Goal: Task Accomplishment & Management: Complete application form

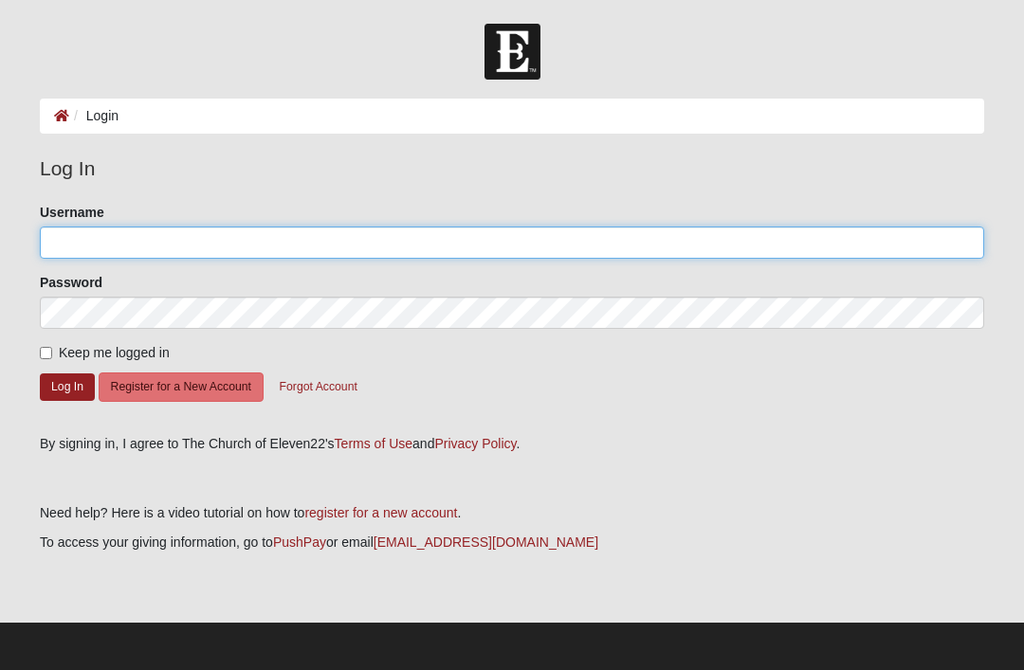
click at [478, 237] on input "Username" at bounding box center [512, 243] width 944 height 32
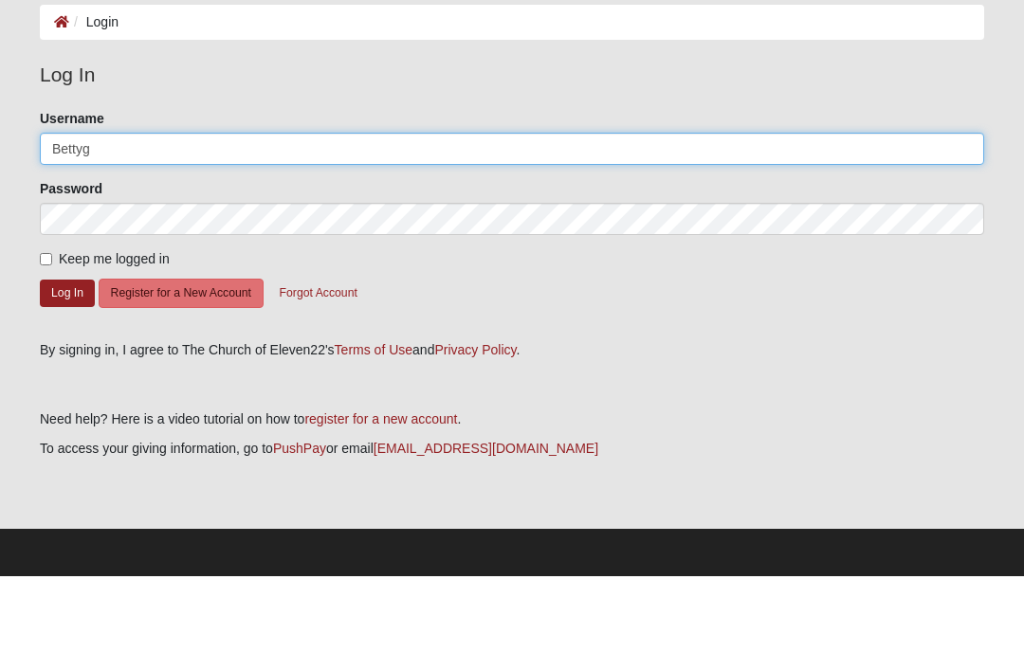
type input "Bettyg"
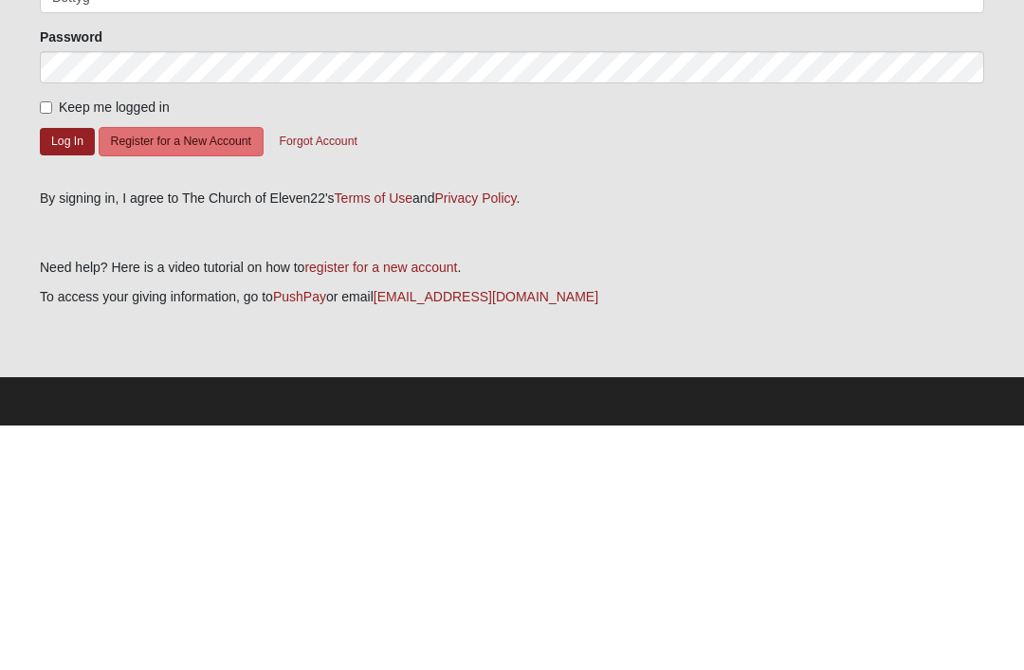
click at [190, 373] on button "Register for a New Account" at bounding box center [181, 387] width 165 height 29
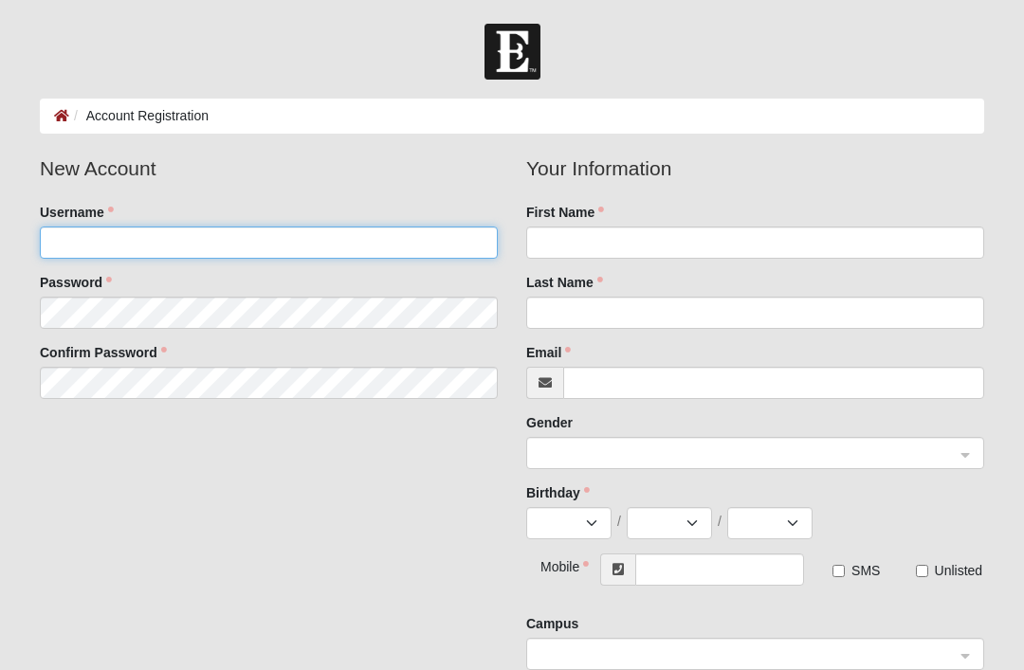
click at [381, 245] on input "Username" at bounding box center [269, 243] width 458 height 32
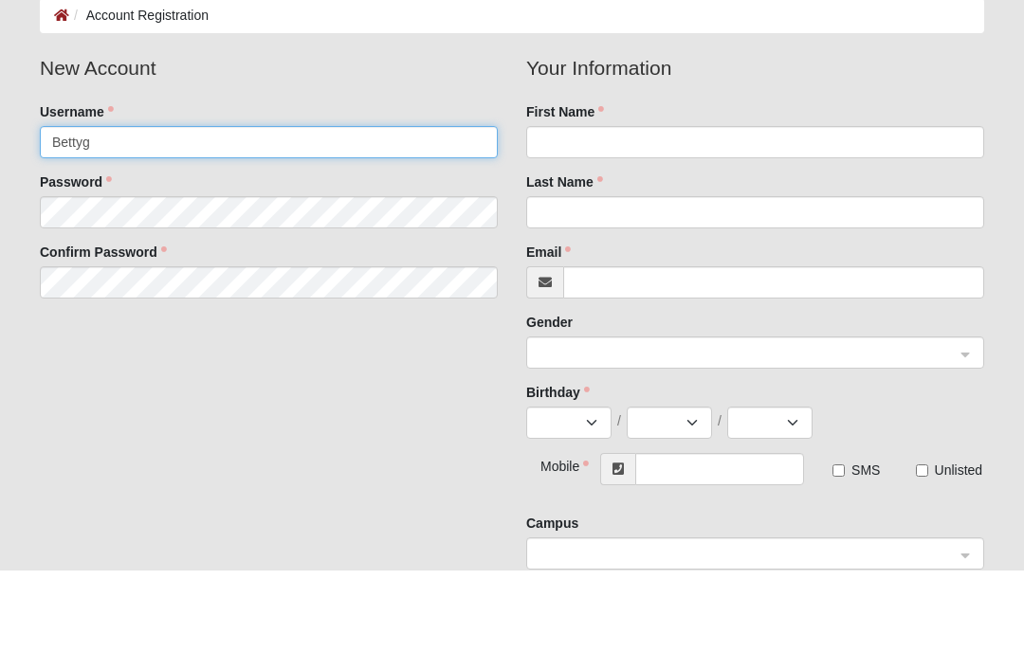
type input "Bettyg"
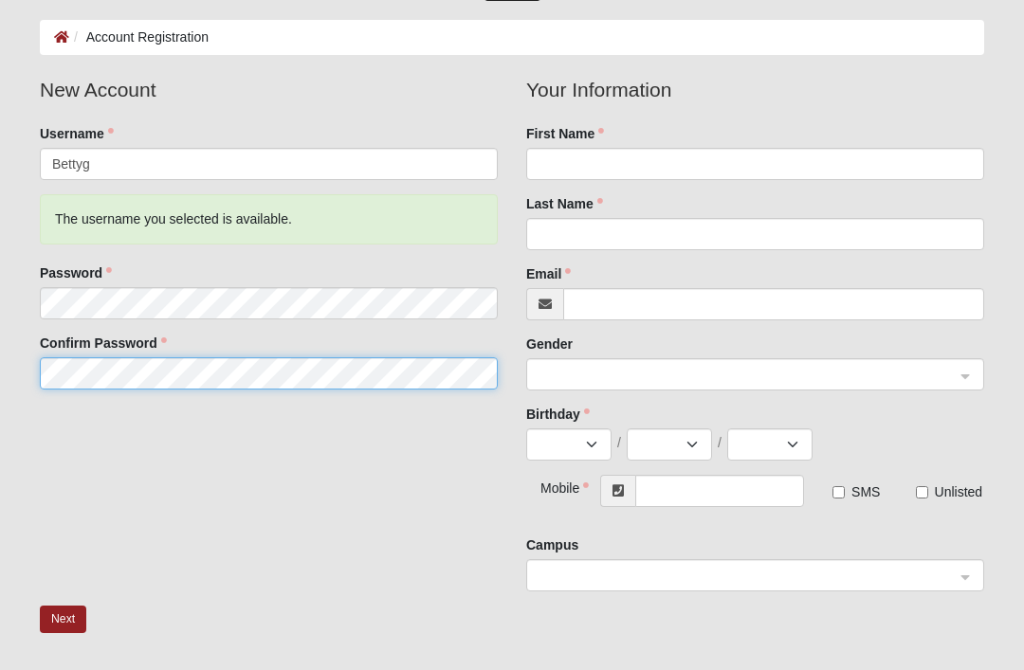
scroll to position [73, 0]
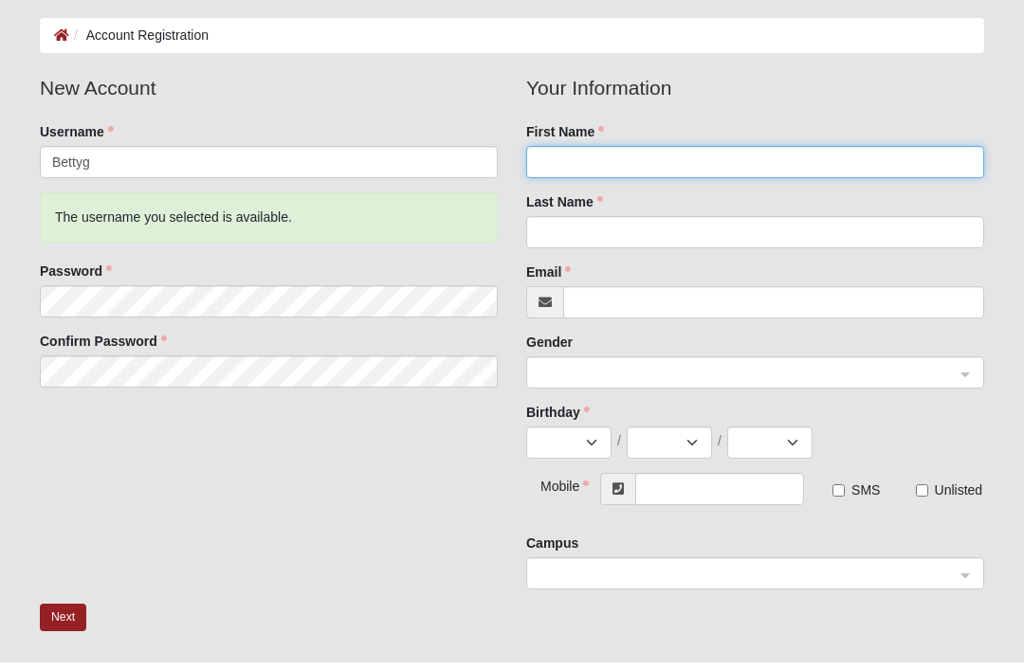
click at [610, 158] on input "First Name" at bounding box center [755, 170] width 458 height 32
type input "Betty"
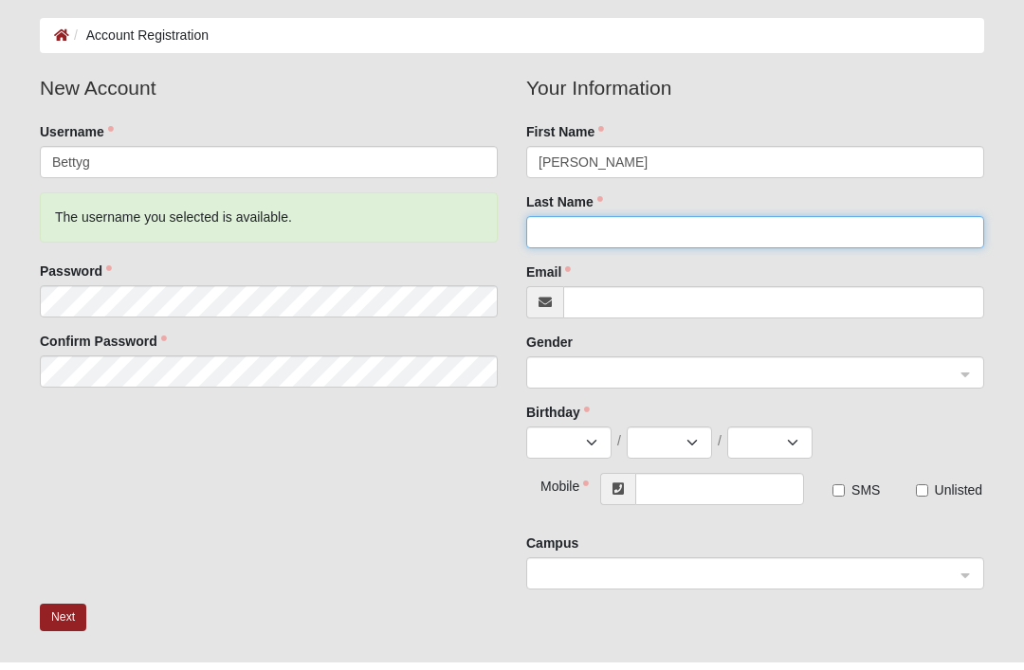
click at [621, 240] on input "Last Name" at bounding box center [755, 240] width 458 height 32
type input "Gay"
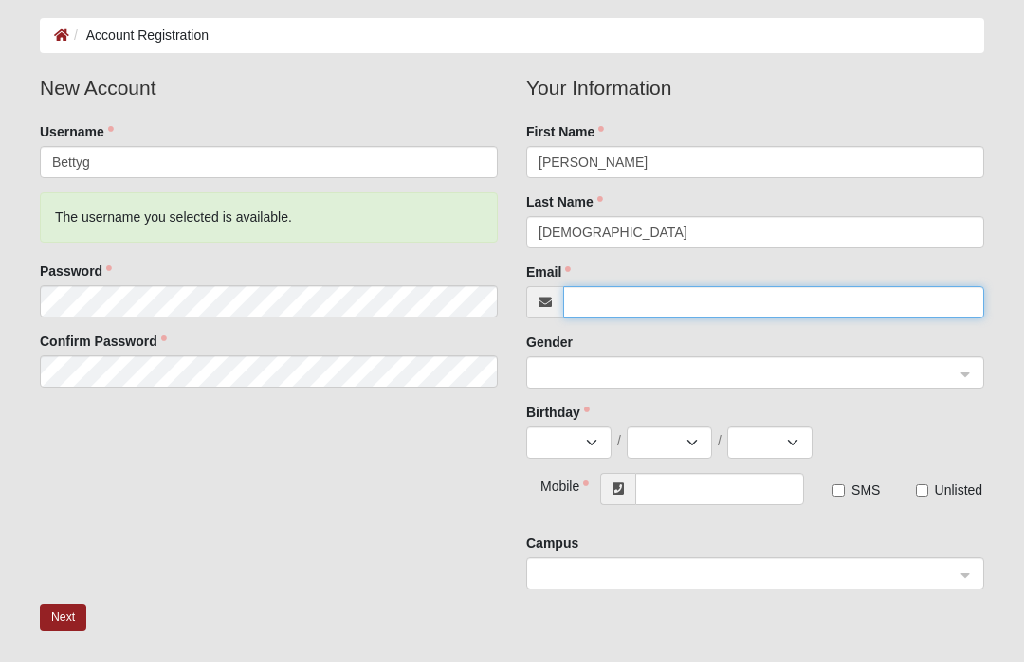
click at [640, 306] on input "Email" at bounding box center [773, 310] width 421 height 32
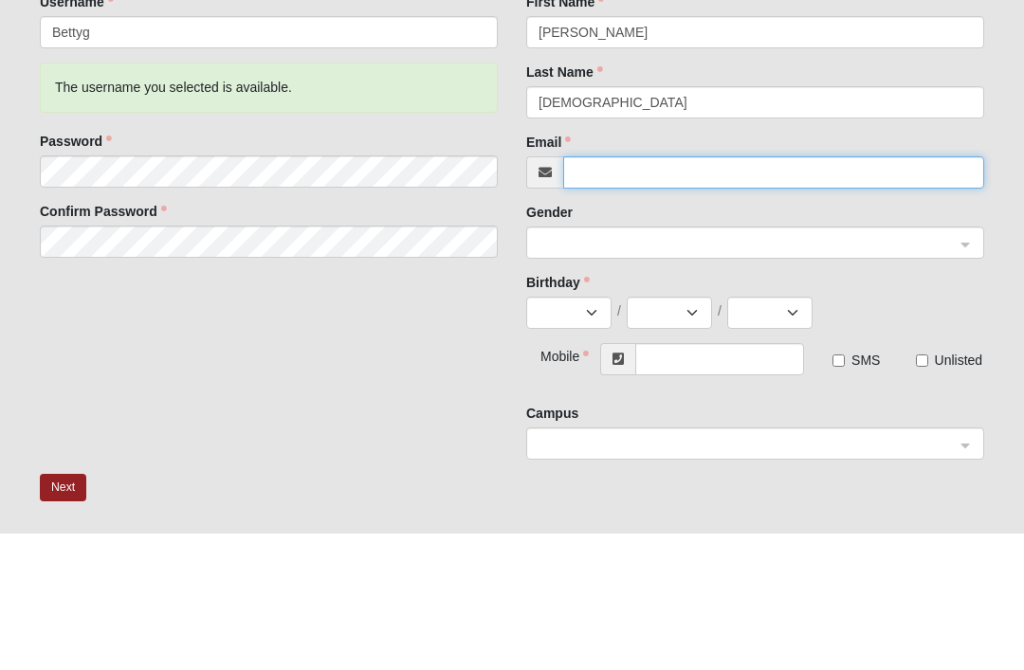
type input "[EMAIL_ADDRESS][DOMAIN_NAME]"
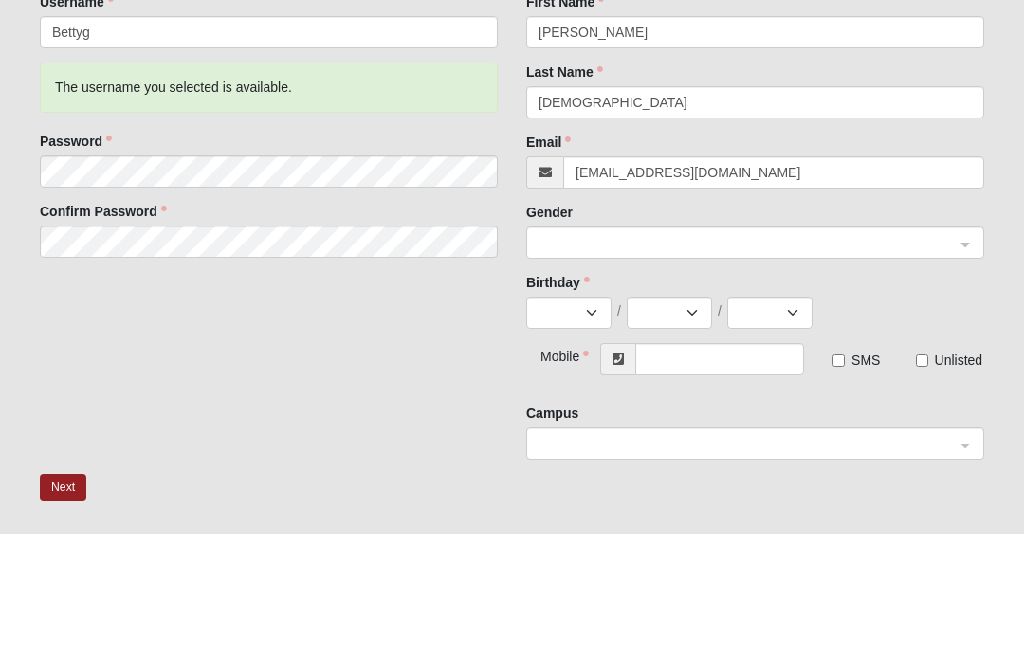
scroll to position [210, 0]
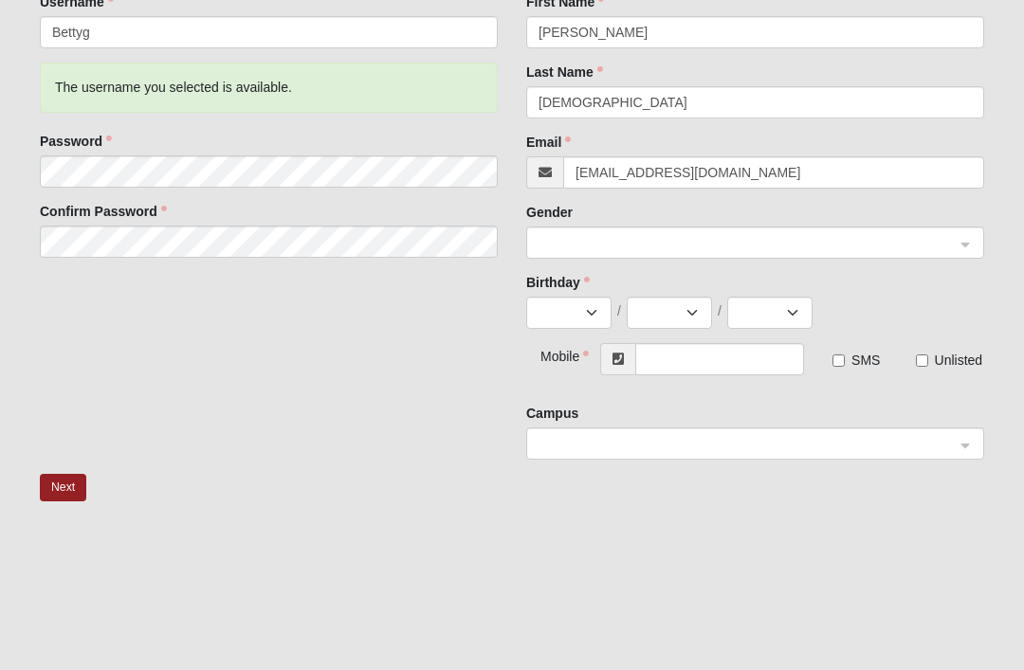
click at [956, 243] on input "search" at bounding box center [749, 242] width 422 height 28
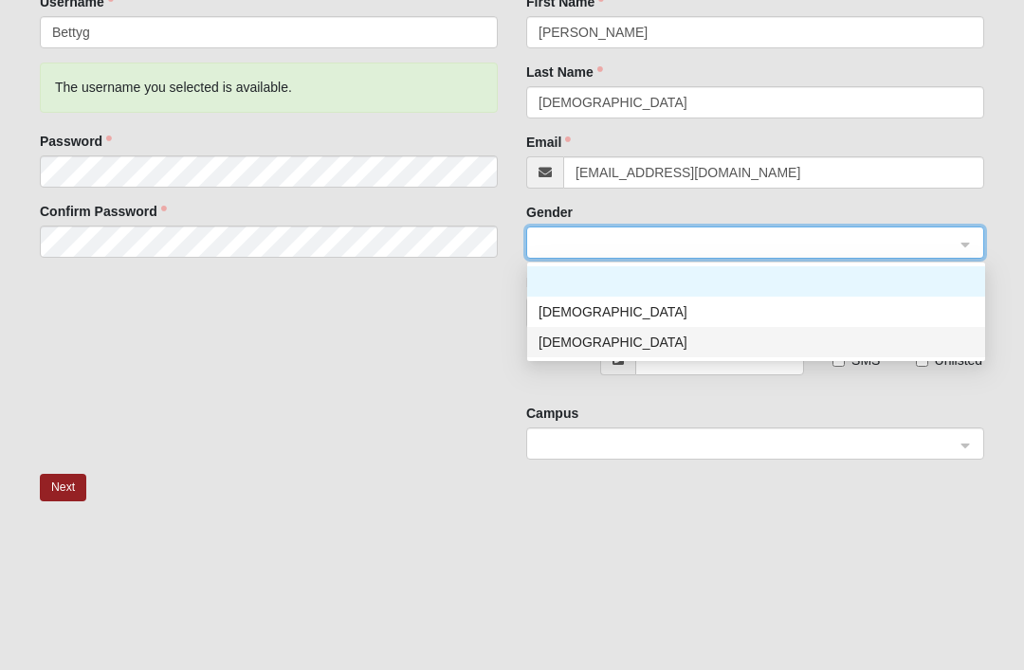
click at [562, 347] on div "[DEMOGRAPHIC_DATA]" at bounding box center [755, 342] width 435 height 21
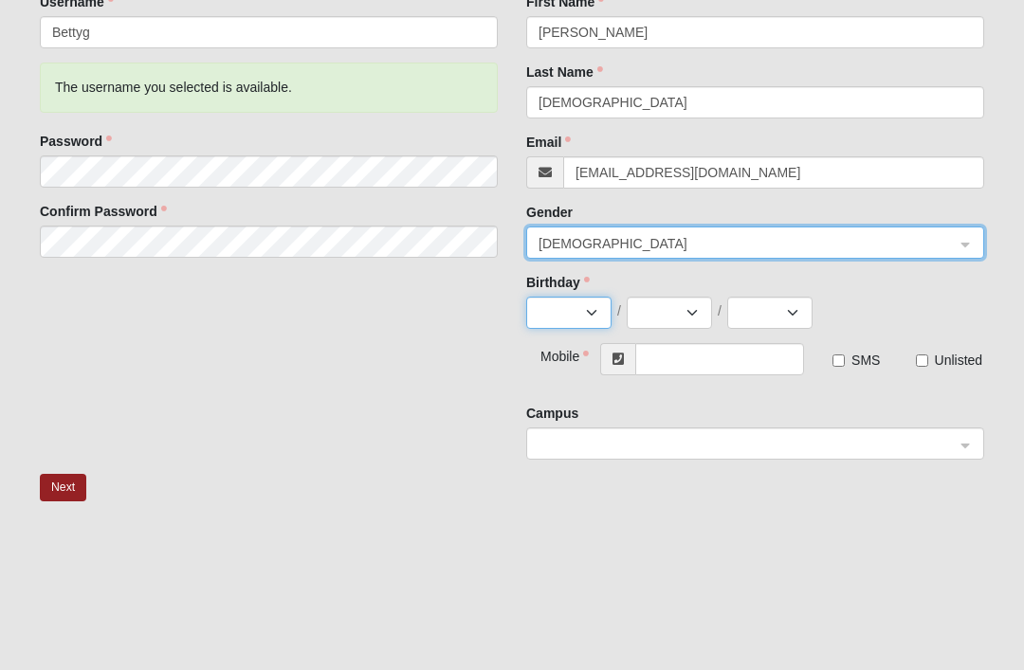
click at [586, 313] on select "Jan Feb Mar Apr May Jun Jul Aug Sep Oct Nov Dec" at bounding box center [568, 313] width 85 height 32
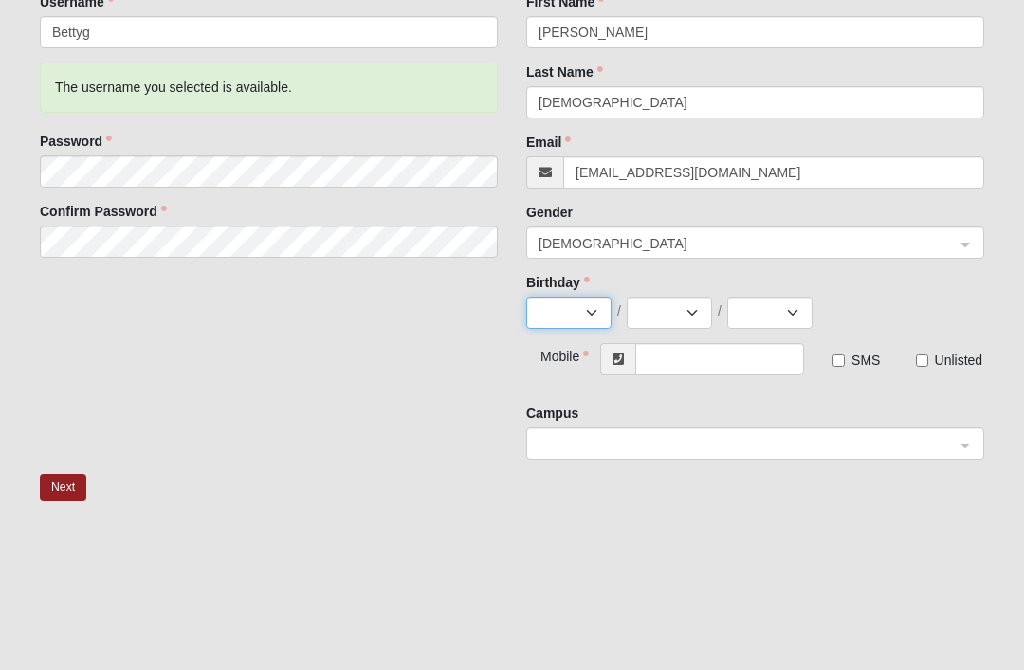
select select "4"
click at [698, 313] on select "1 2 3 4 5 6 7 8 9 10 11 12 13 14 15 16 17 18 19 20 21 22 23 24 25 26 27 28 29 30" at bounding box center [669, 313] width 85 height 32
select select "26"
click at [794, 311] on select "2025 2024 2023 2022 2021 2020 2019 2018 2017 2016 2015 2014 2013 2012 2011 2010…" at bounding box center [769, 313] width 85 height 32
select select "1959"
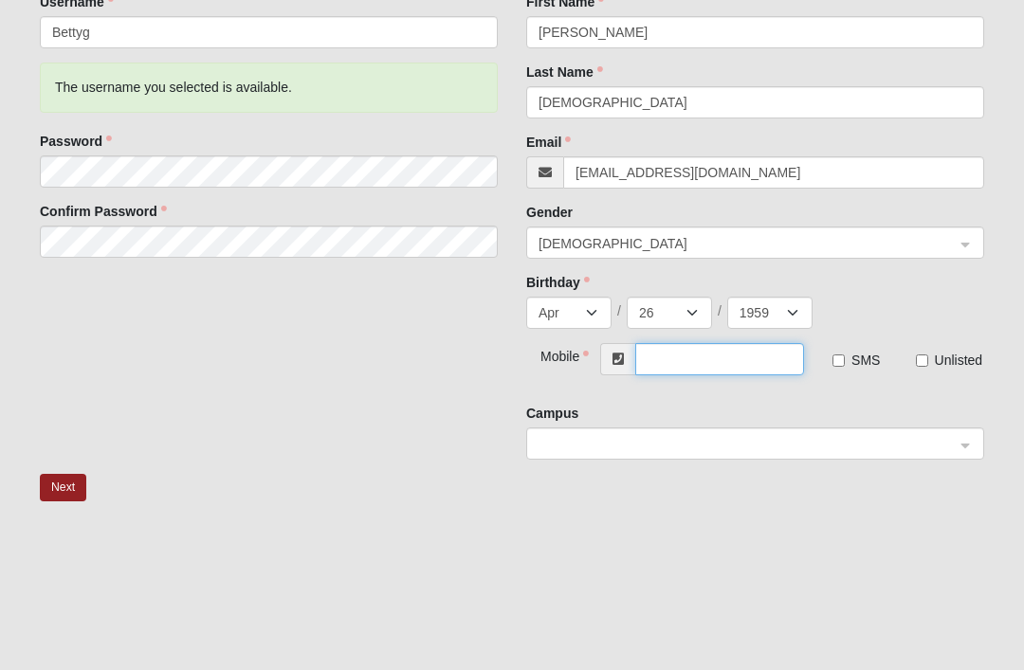
click at [712, 350] on input "text" at bounding box center [719, 359] width 169 height 32
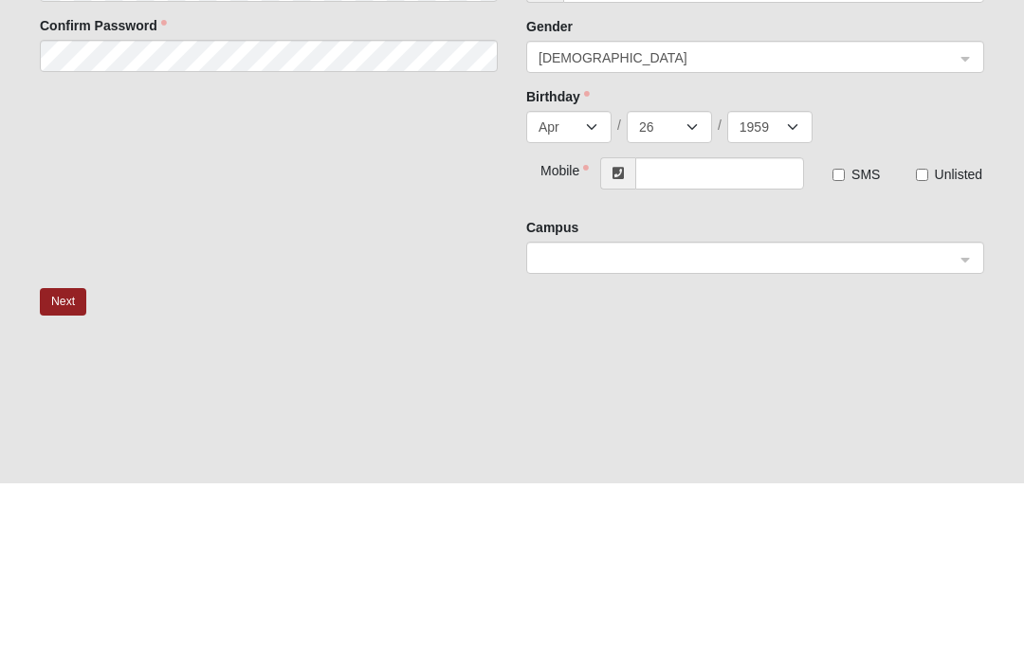
click at [842, 356] on input "SMS" at bounding box center [838, 362] width 12 height 12
checkbox input "true"
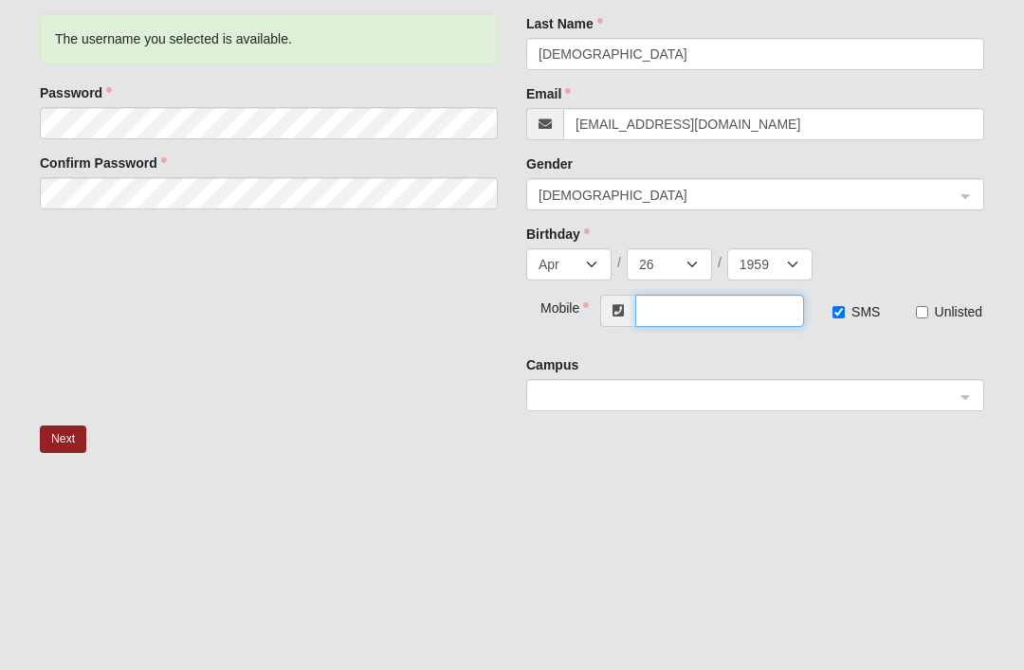
click at [683, 317] on input "text" at bounding box center [719, 311] width 169 height 32
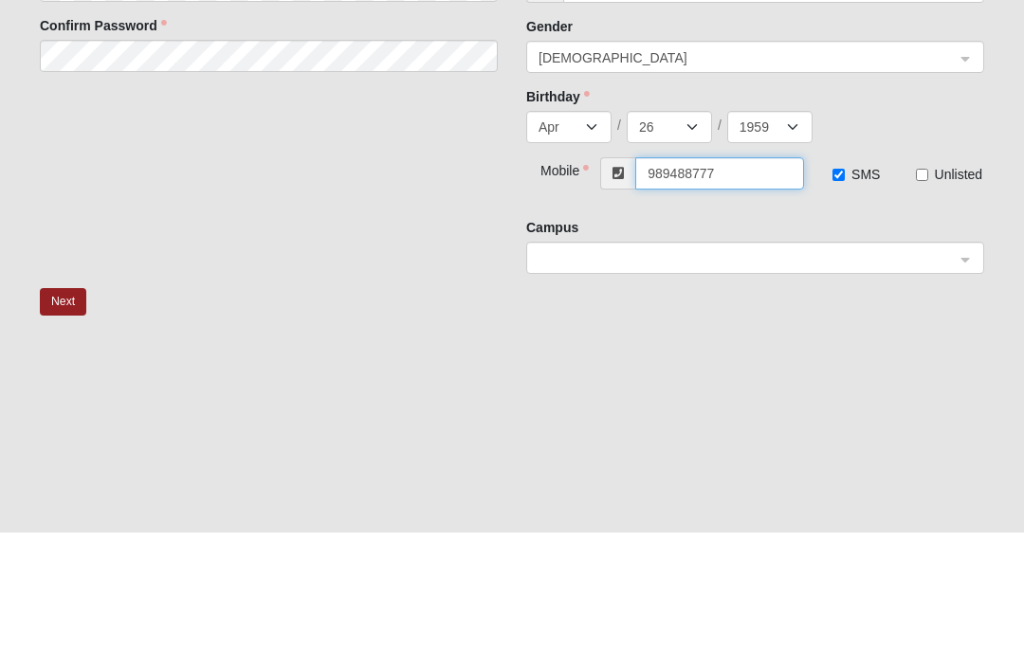
type input "[PHONE_NUMBER]"
click at [957, 380] on input "search" at bounding box center [749, 394] width 422 height 28
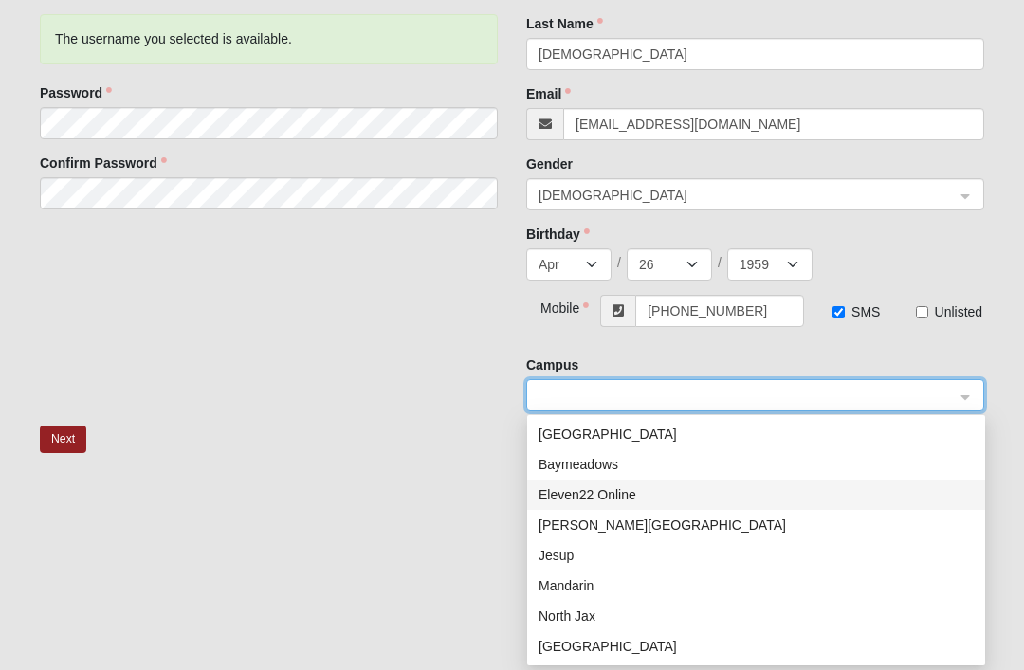
click at [620, 501] on div "Eleven22 Online" at bounding box center [755, 494] width 435 height 21
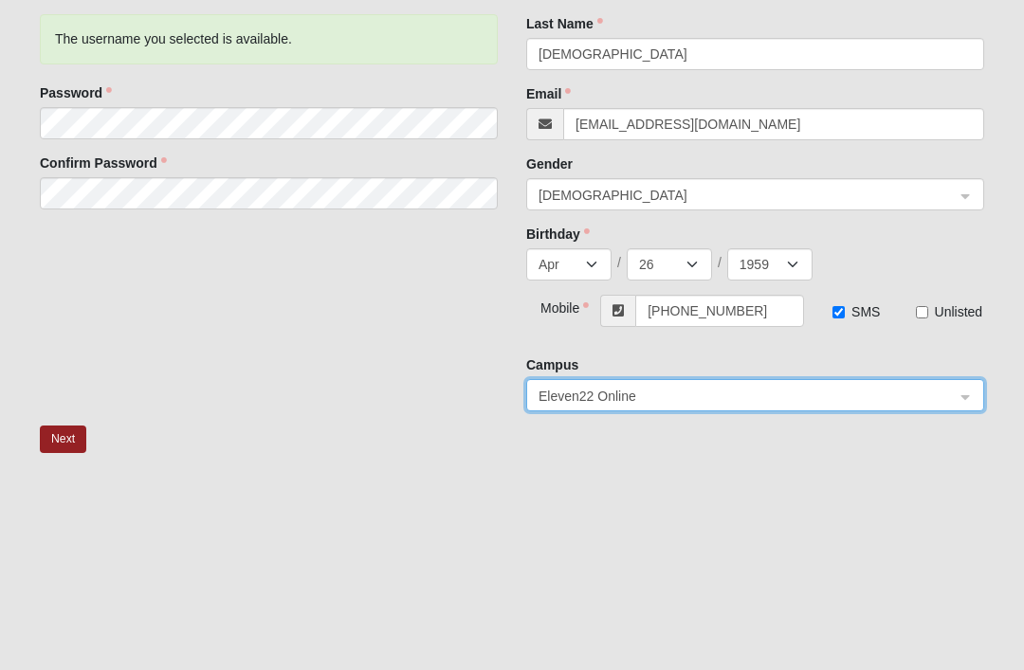
click at [67, 429] on button "Next" at bounding box center [63, 439] width 46 height 27
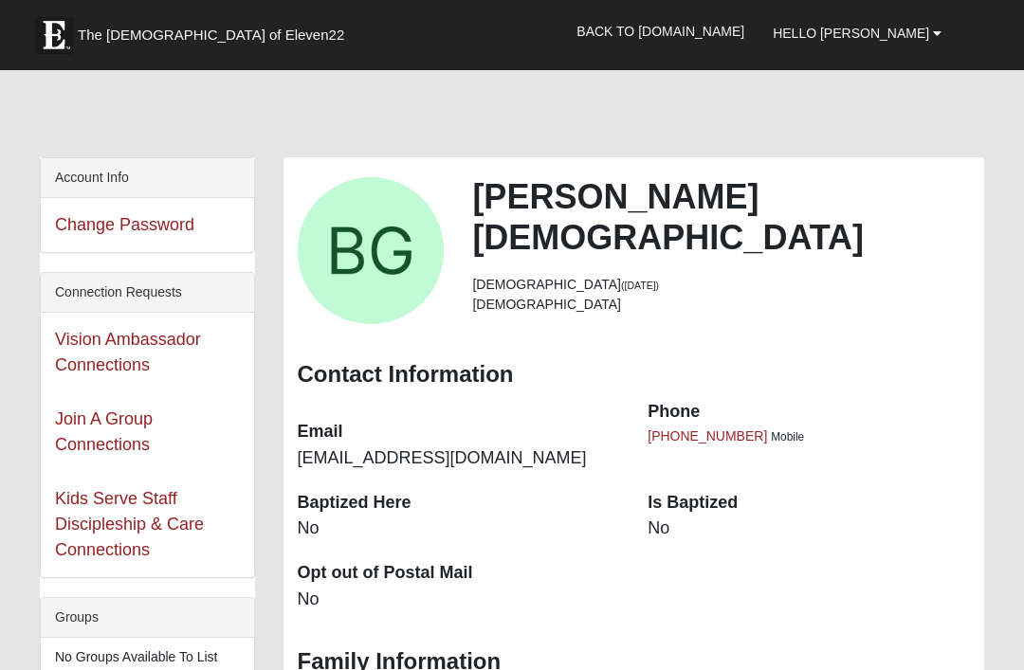
click at [934, 37] on b at bounding box center [937, 33] width 9 height 13
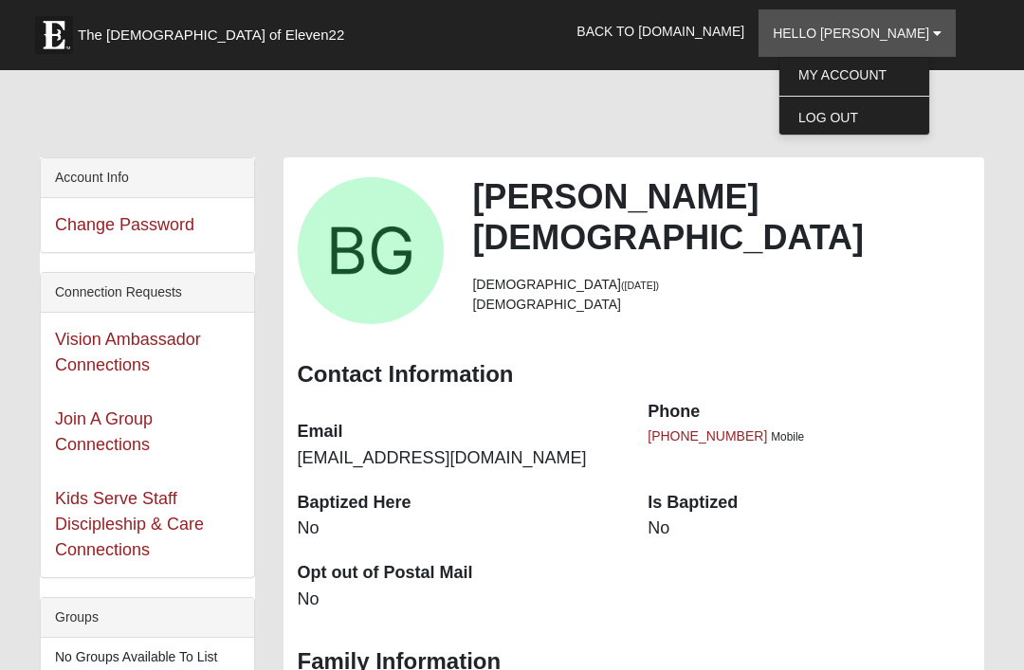
click at [902, 308] on div "[PERSON_NAME][DEMOGRAPHIC_DATA] [DEMOGRAPHIC_DATA] ([DATE]) [DEMOGRAPHIC_DATA]" at bounding box center [634, 250] width 702 height 148
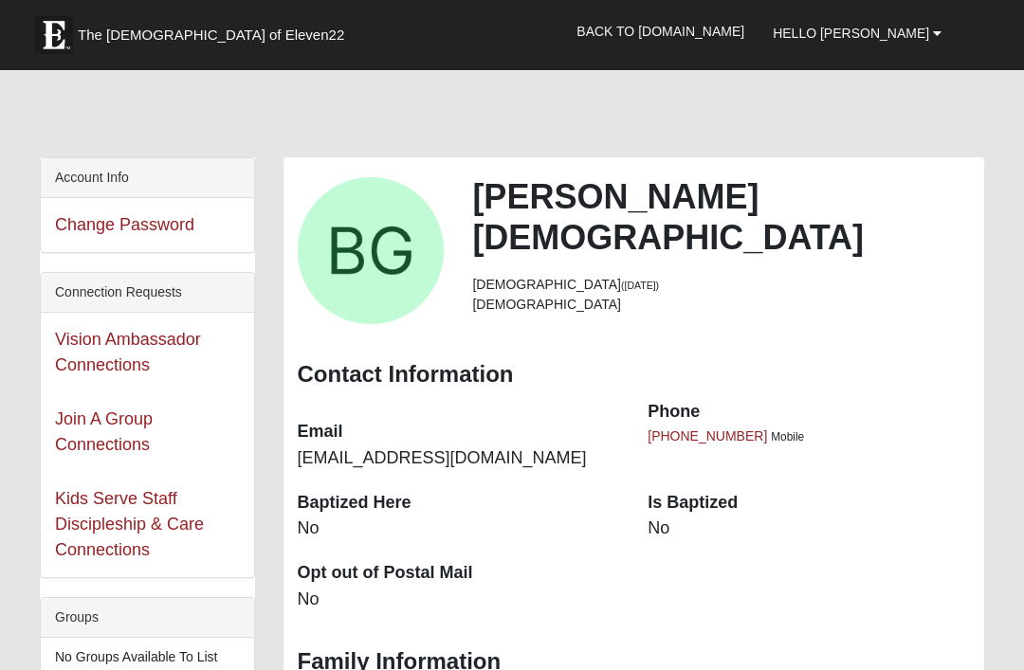
click at [730, 25] on link "Back to [DOMAIN_NAME]" at bounding box center [660, 31] width 196 height 47
